Goal: Communication & Community: Participate in discussion

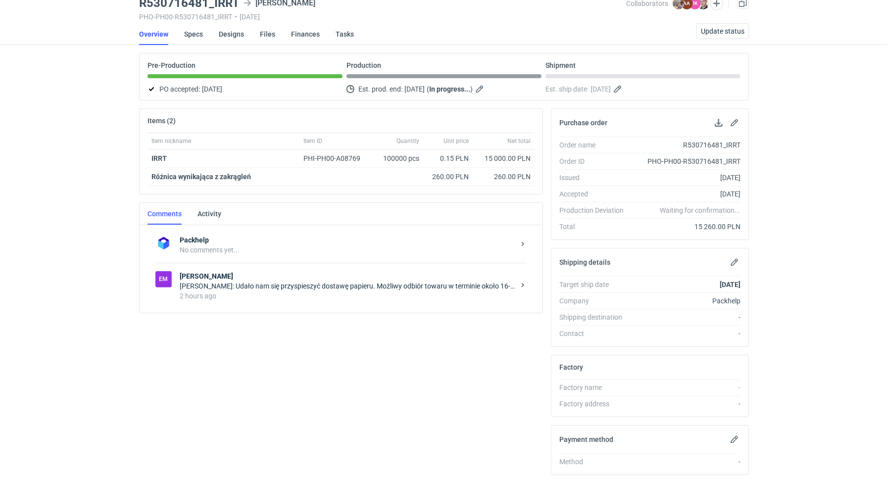
scroll to position [161, 0]
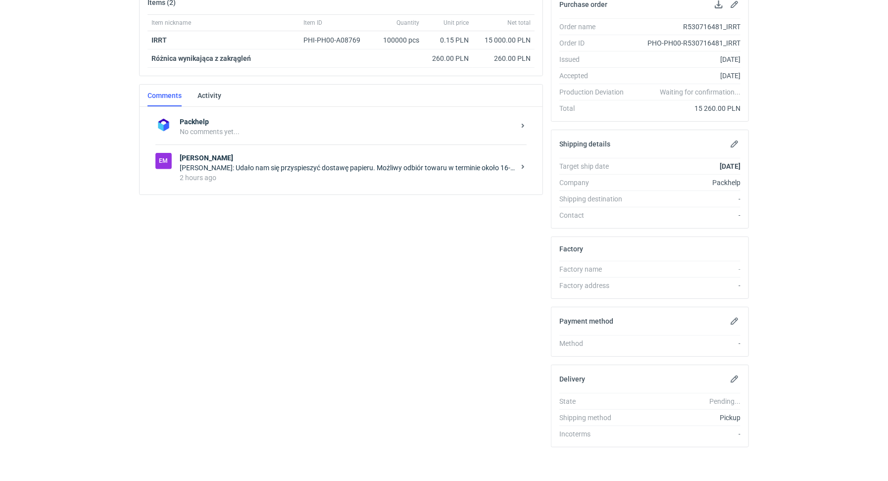
click at [294, 185] on div "Em [PERSON_NAME]: Udało nam się przyspieszyć dostawę papieru. Możliwy odbiór to…" at bounding box center [340, 168] width 371 height 46
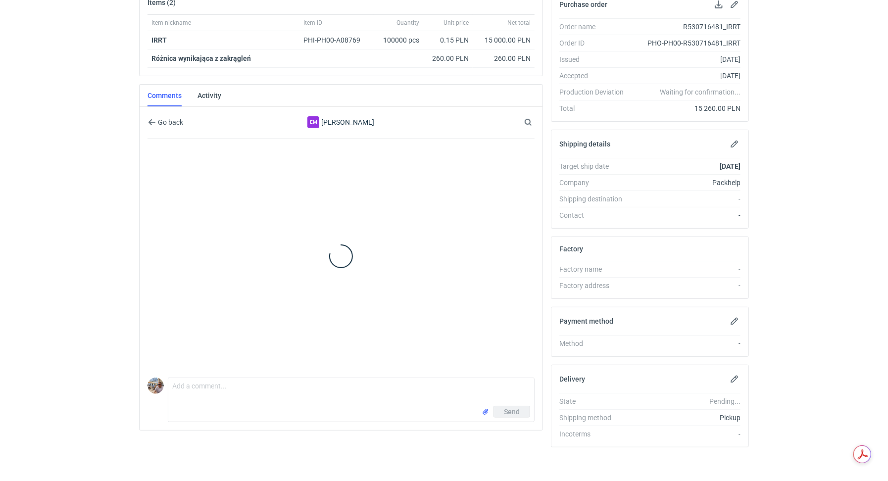
scroll to position [168, 0]
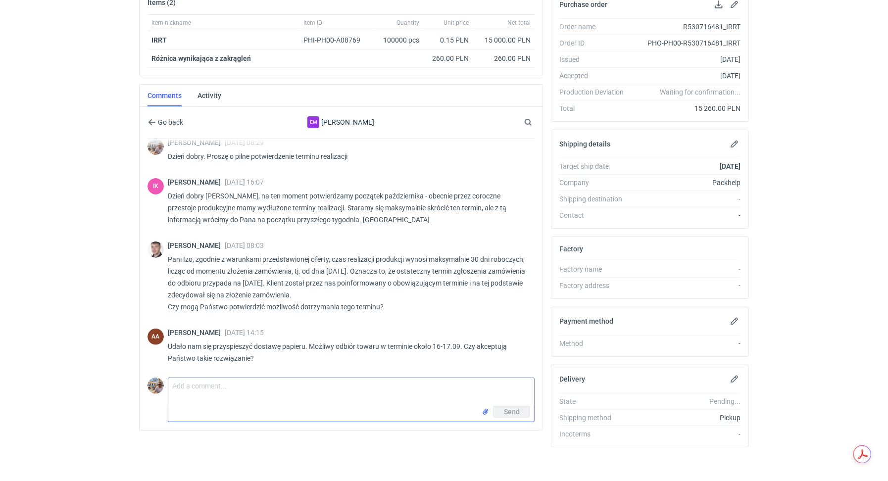
click at [237, 384] on textarea "Comment message" at bounding box center [351, 392] width 366 height 28
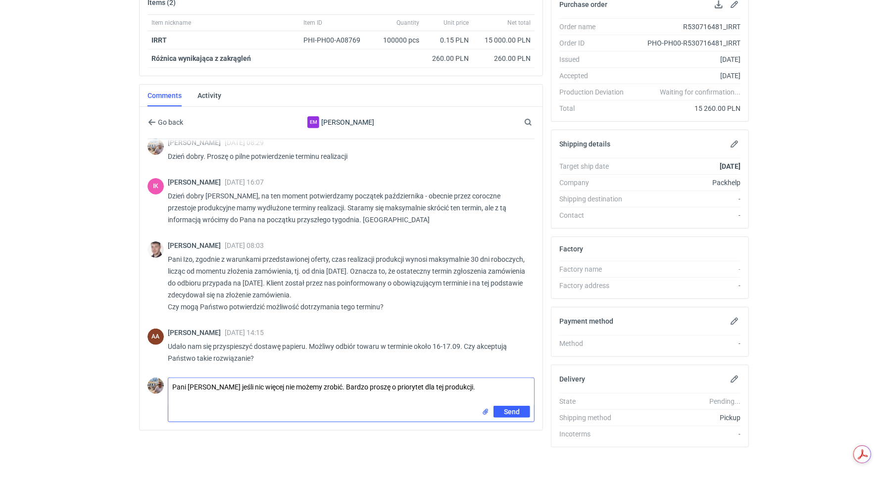
type textarea "Pani [PERSON_NAME] jeśli nic więcej nie możemy zrobić. Bardzo proszę o prioryte…"
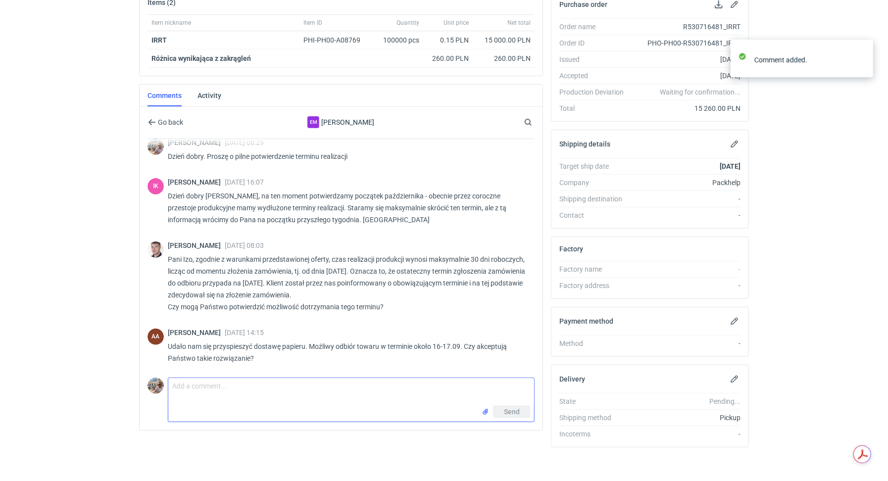
scroll to position [211, 0]
